Goal: Information Seeking & Learning: Learn about a topic

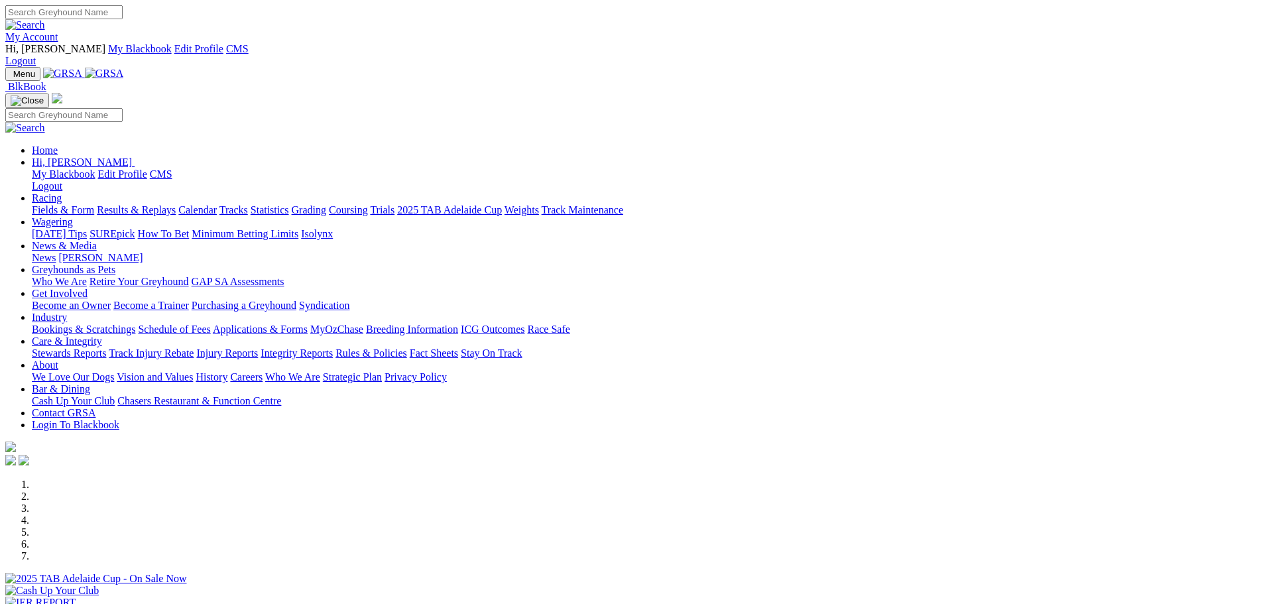
click at [296, 67] on div "Menu BlkBook Home Hi, Corey My Blackbook Edit Profile CMS Logout Calendar" at bounding box center [631, 267] width 1252 height 401
click at [124, 68] on img at bounding box center [104, 74] width 39 height 12
click at [62, 192] on link "Racing" at bounding box center [47, 197] width 30 height 11
click at [94, 204] on link "Fields & Form" at bounding box center [63, 209] width 62 height 11
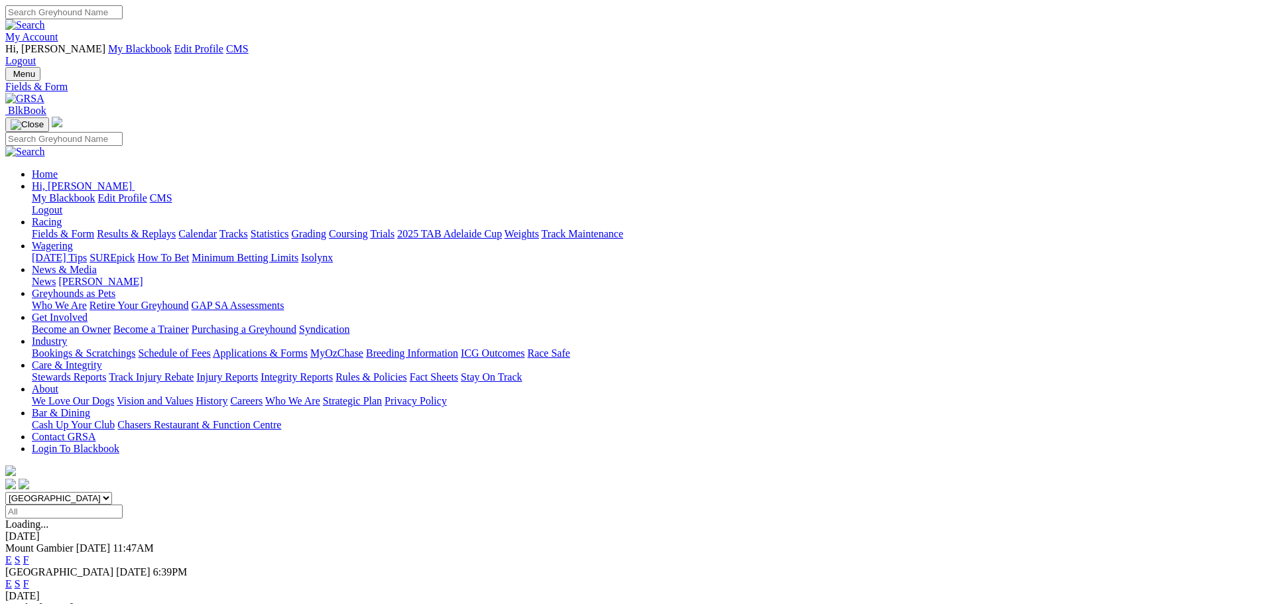
click at [29, 578] on link "F" at bounding box center [26, 583] width 6 height 11
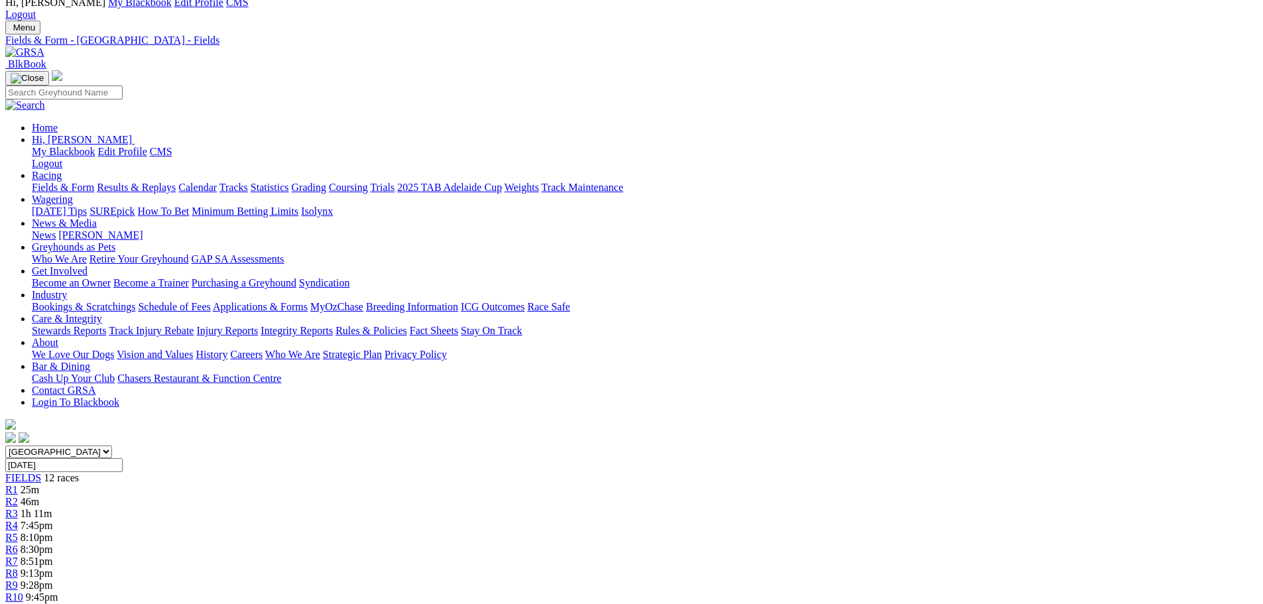
scroll to position [66, 0]
